Goal: Task Accomplishment & Management: Manage account settings

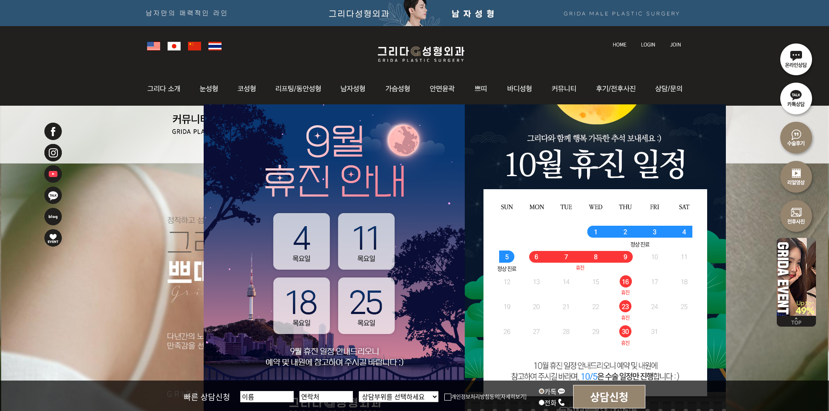
click at [649, 44] on img at bounding box center [648, 44] width 14 height 5
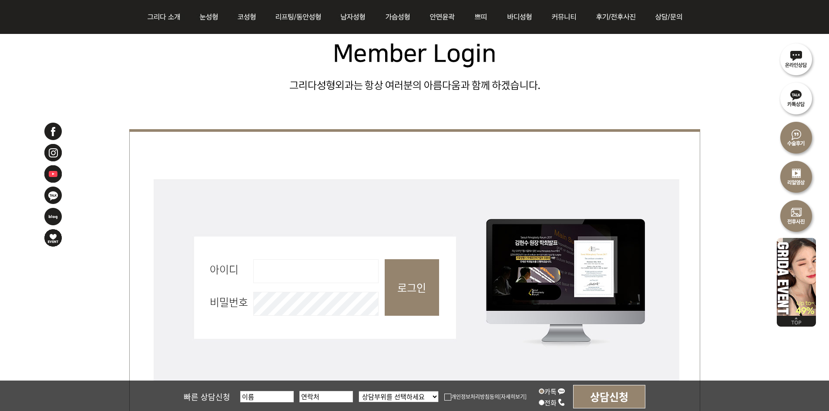
scroll to position [261, 0]
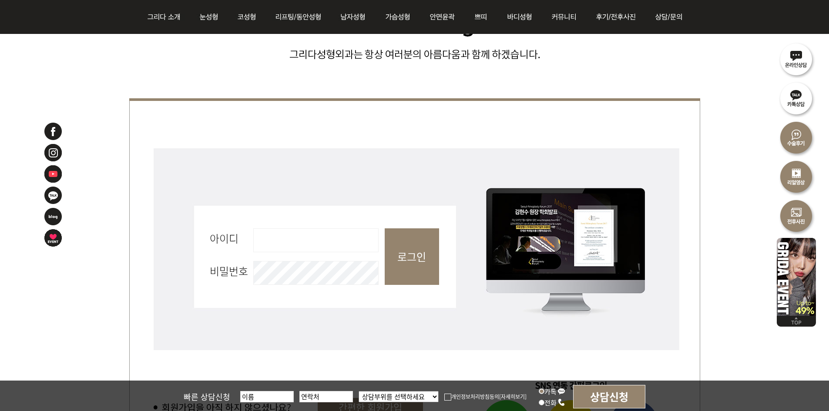
click at [339, 251] on input "아이디 필수" at bounding box center [315, 240] width 125 height 24
type input "admin"
click at [403, 242] on input "로그인" at bounding box center [412, 256] width 54 height 57
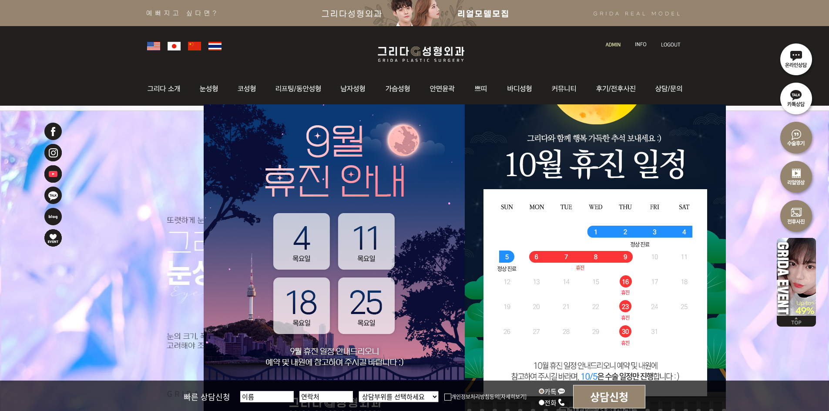
click at [610, 45] on img at bounding box center [613, 44] width 15 height 5
